Goal: Task Accomplishment & Management: Manage account settings

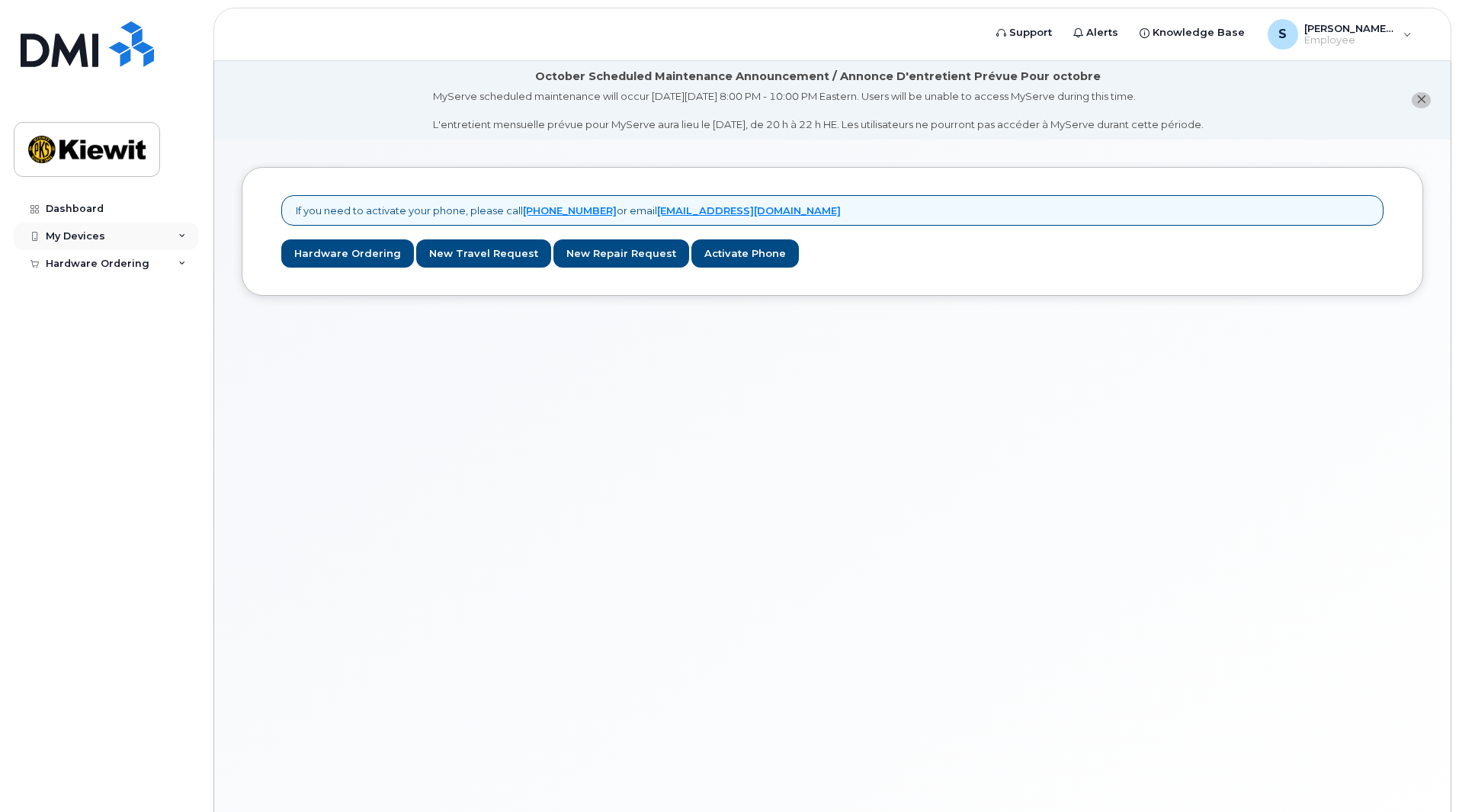
click at [182, 236] on icon at bounding box center [182, 236] width 8 height 8
click at [182, 292] on icon at bounding box center [182, 292] width 8 height 8
click at [86, 269] on div "Add Device" at bounding box center [83, 264] width 60 height 13
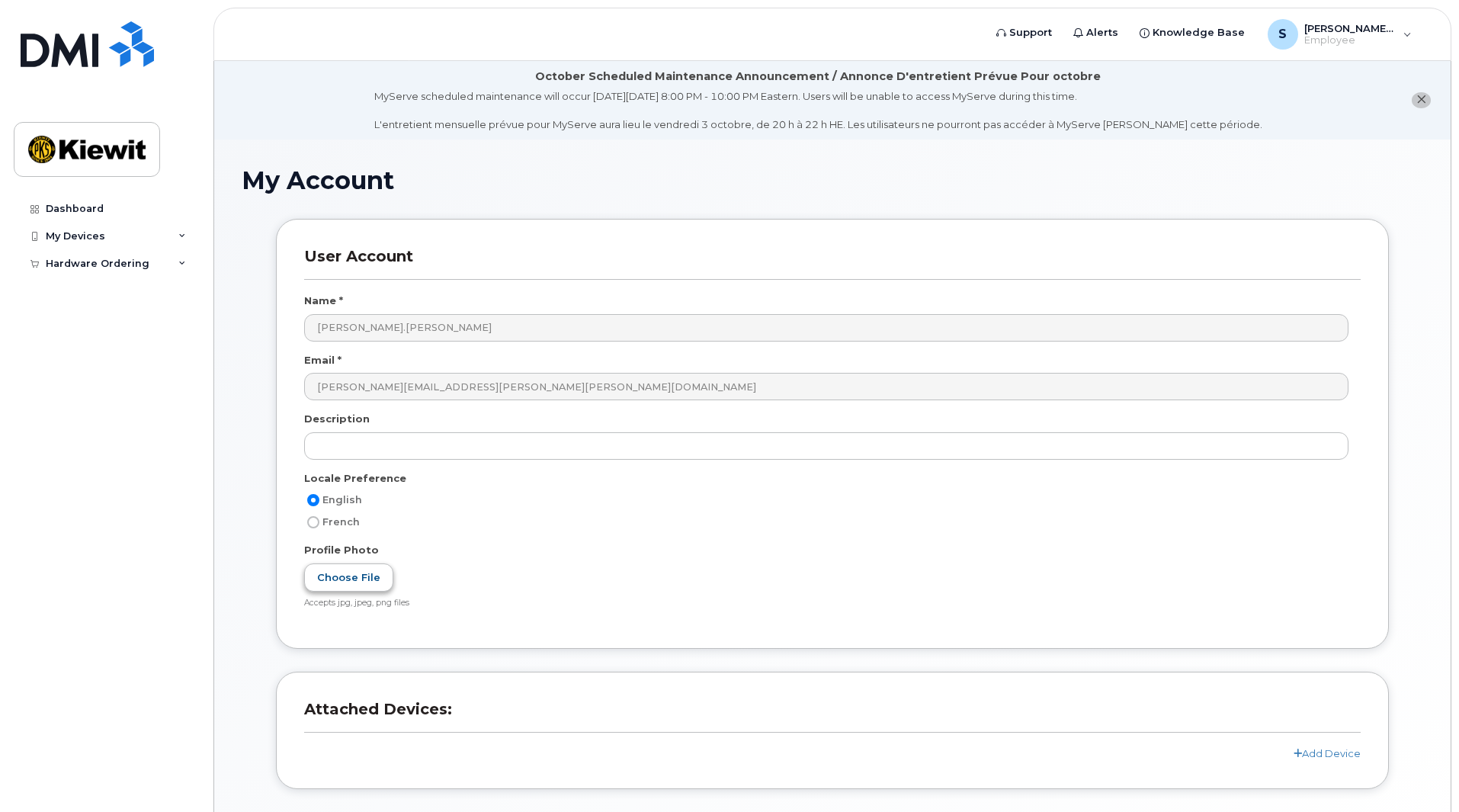
click at [347, 581] on label "Choose File" at bounding box center [348, 577] width 89 height 28
click at [0, 0] on input "Choose File" at bounding box center [0, 0] width 0 height 0
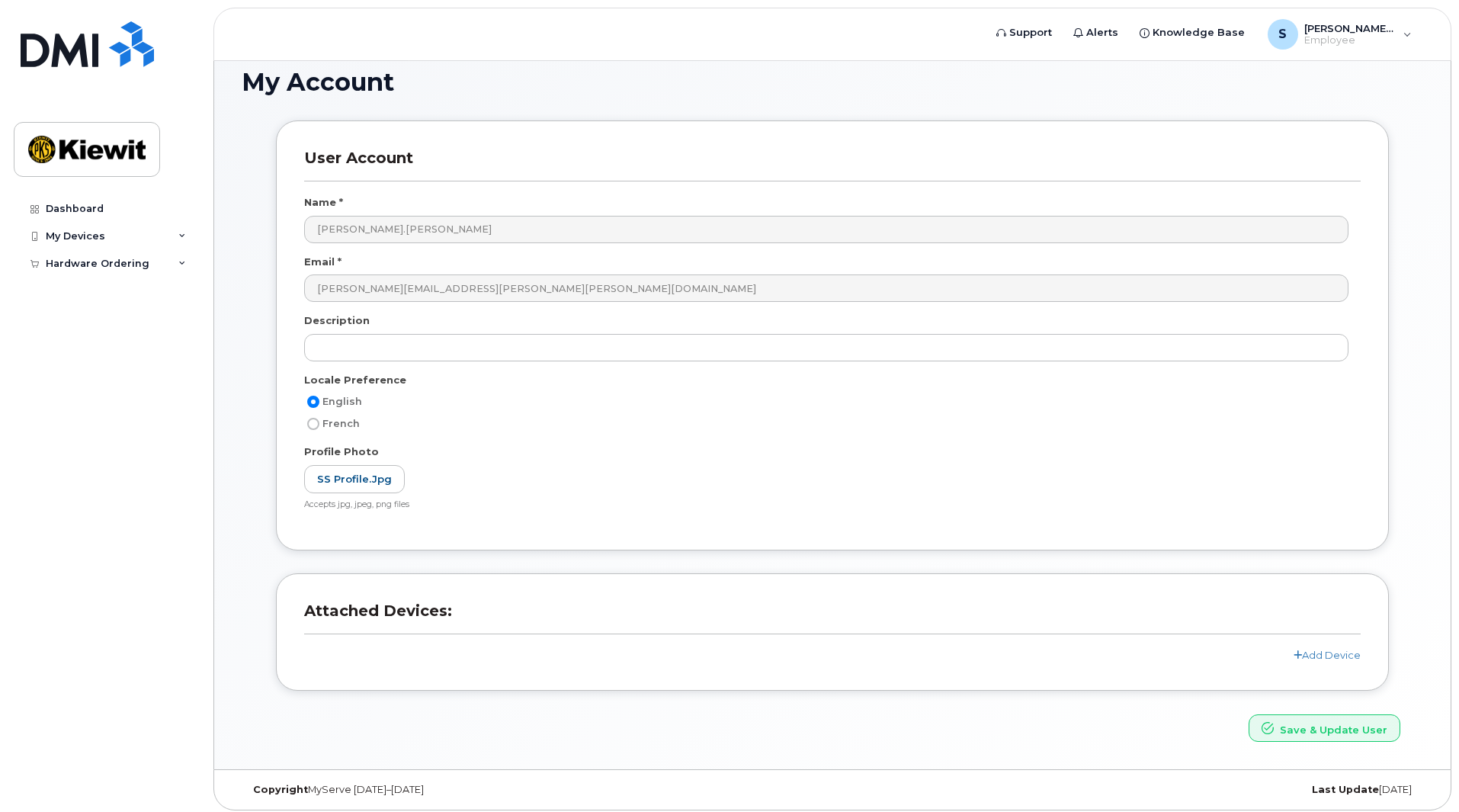
scroll to position [104, 0]
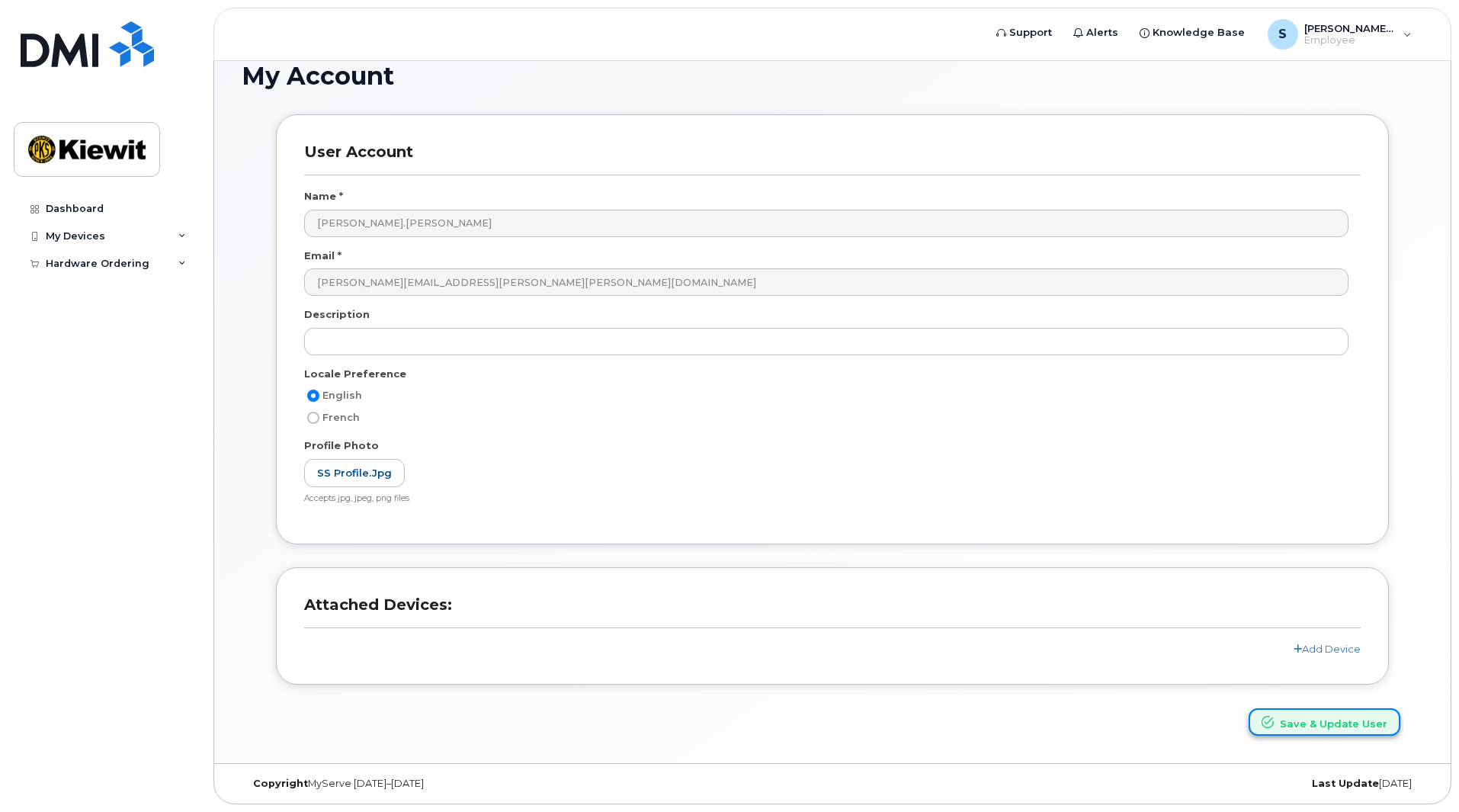
click at [1345, 728] on button "Save & Update User" at bounding box center [1325, 723] width 152 height 28
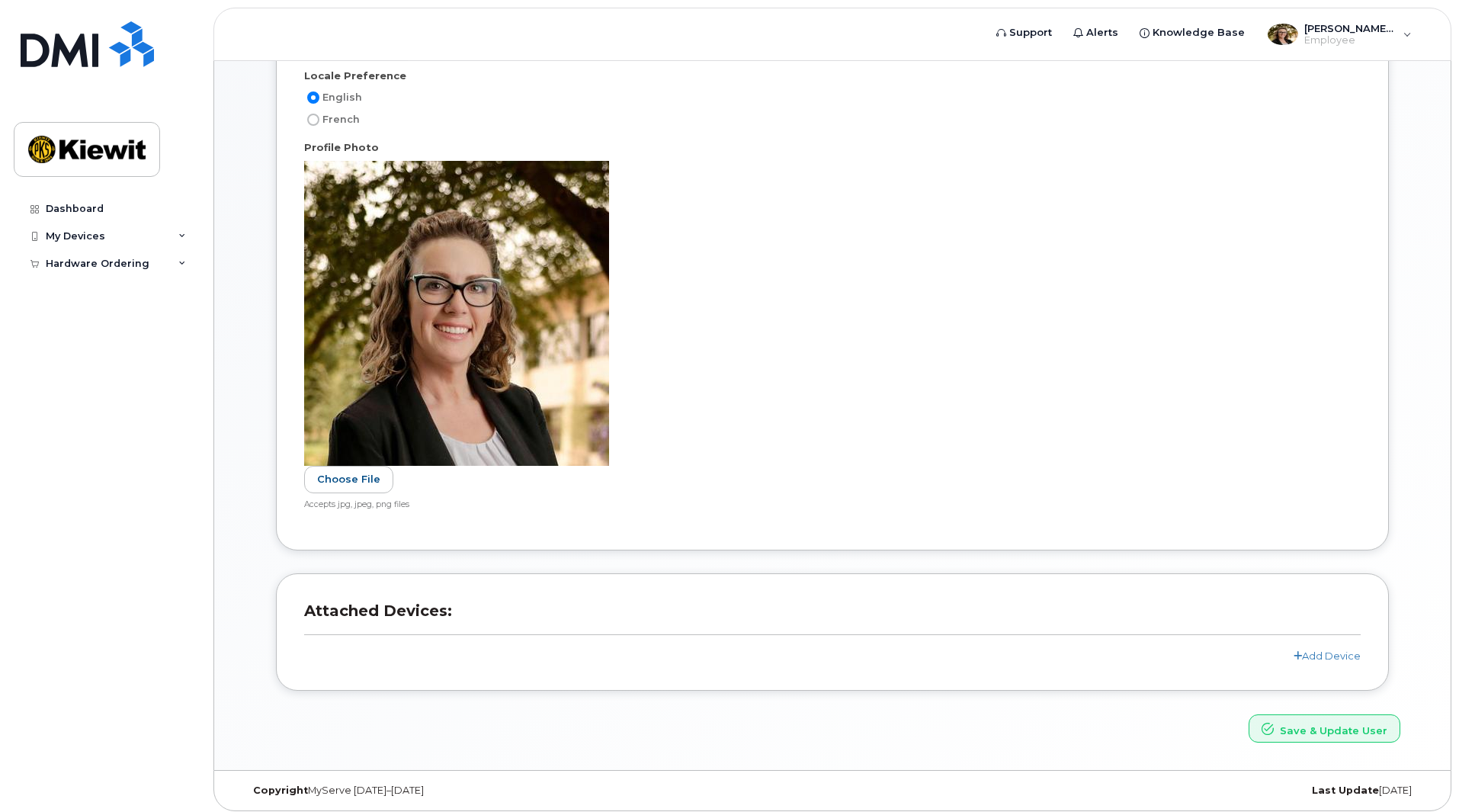
scroll to position [475, 0]
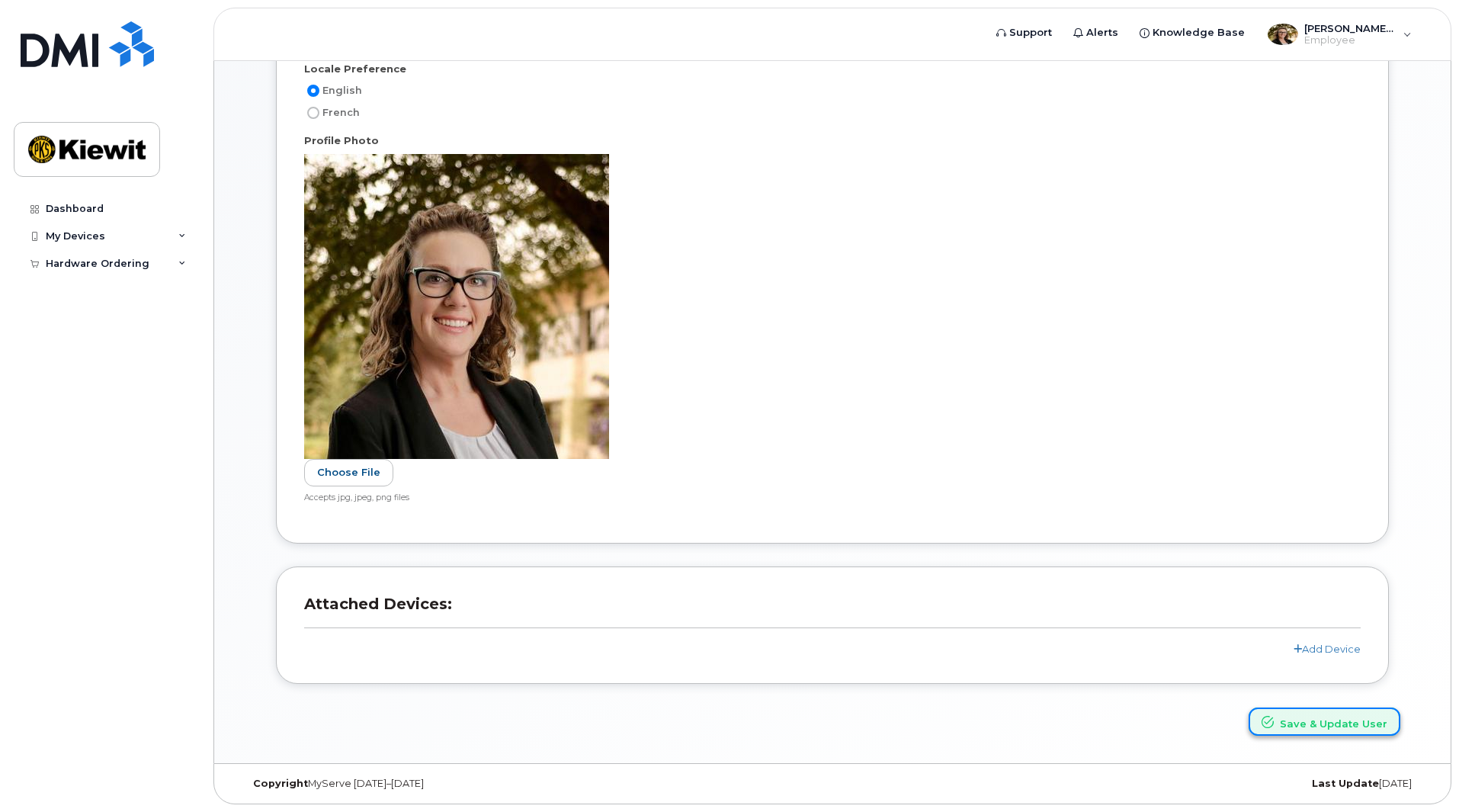
click at [1350, 728] on button "Save & Update User" at bounding box center [1325, 722] width 152 height 28
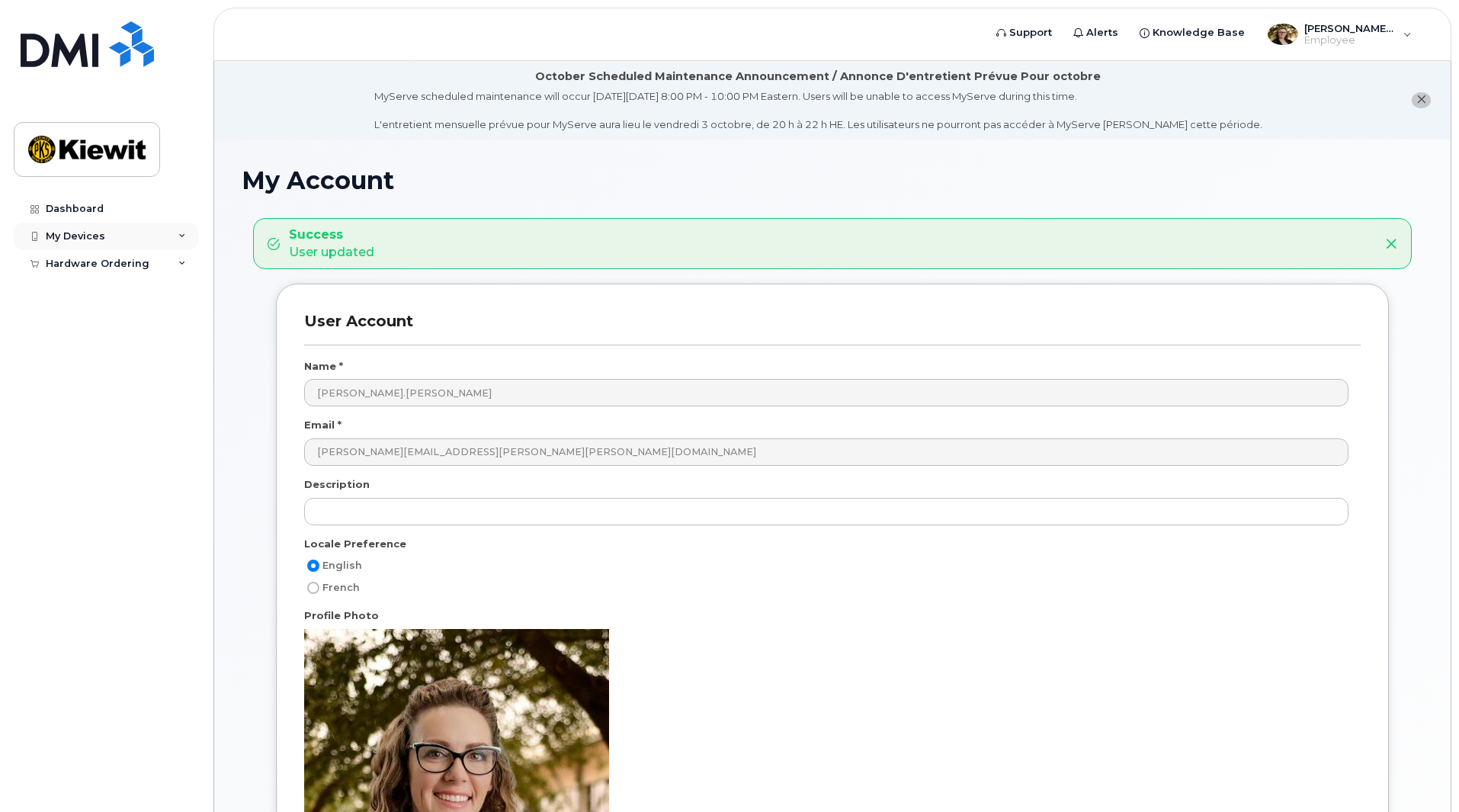
click at [74, 239] on div "My Devices" at bounding box center [75, 236] width 59 height 13
click at [74, 266] on div "Add Device" at bounding box center [83, 264] width 60 height 13
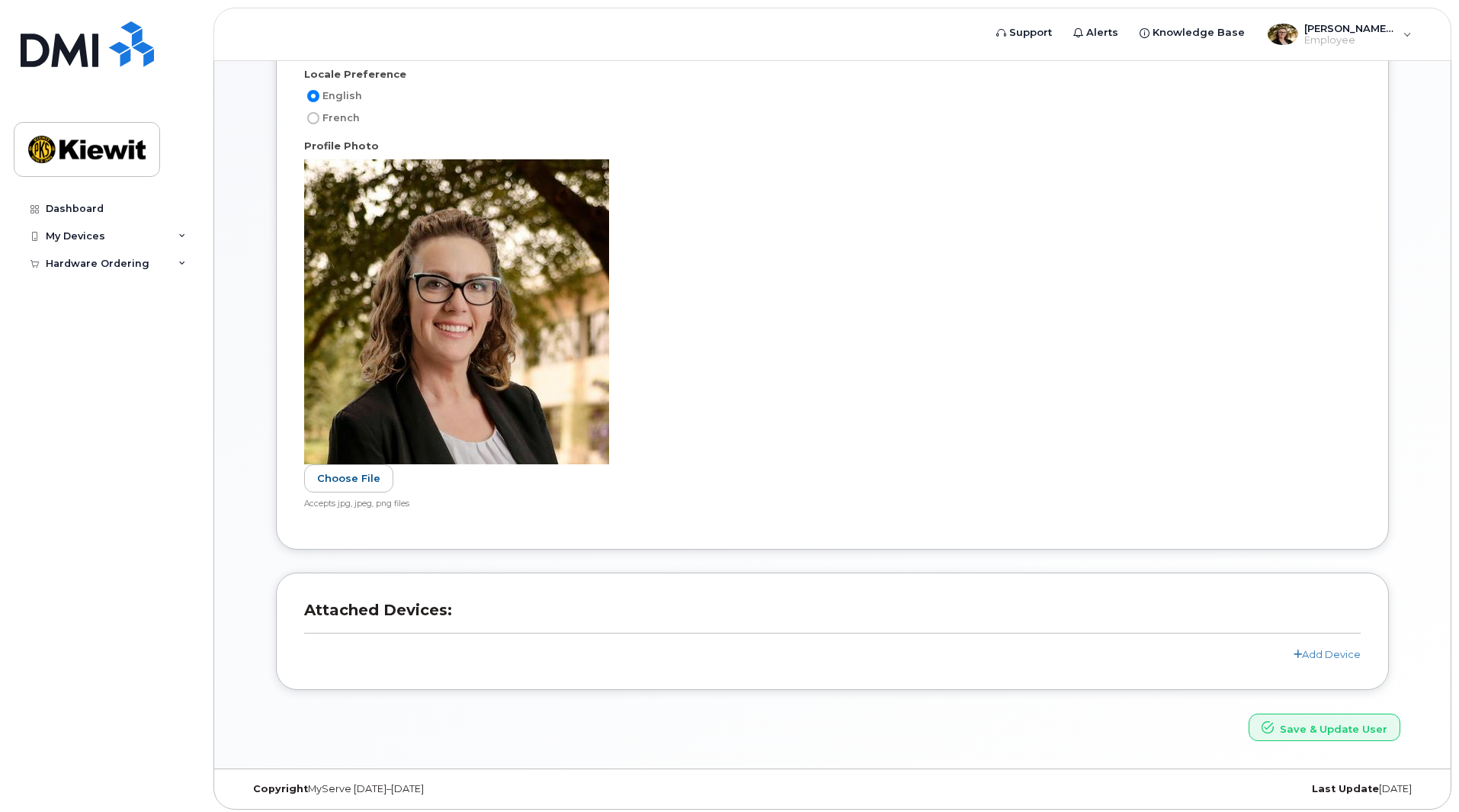
scroll to position [409, 0]
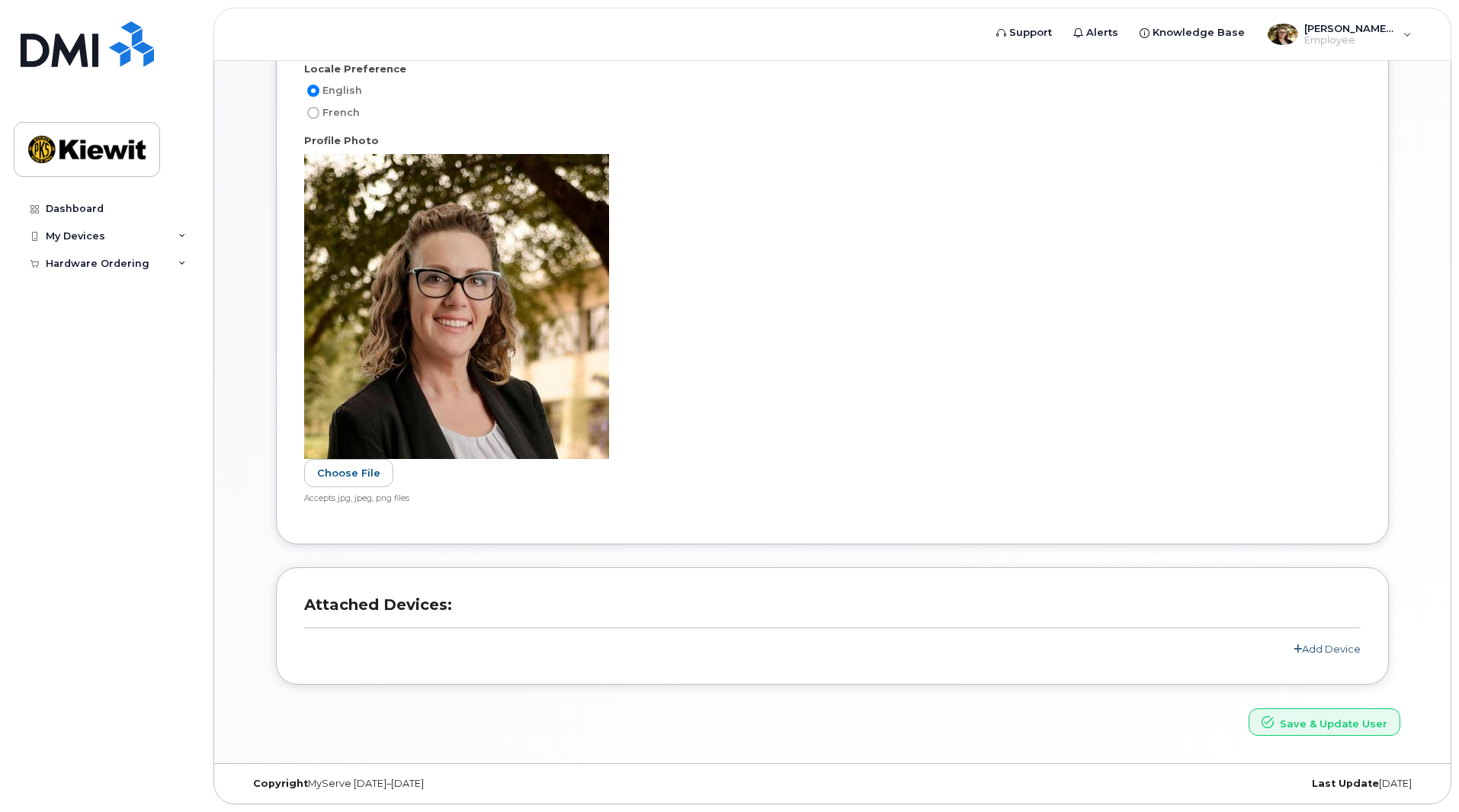
click at [1320, 647] on link "Add Device" at bounding box center [1327, 648] width 67 height 13
